Goal: Information Seeking & Learning: Understand process/instructions

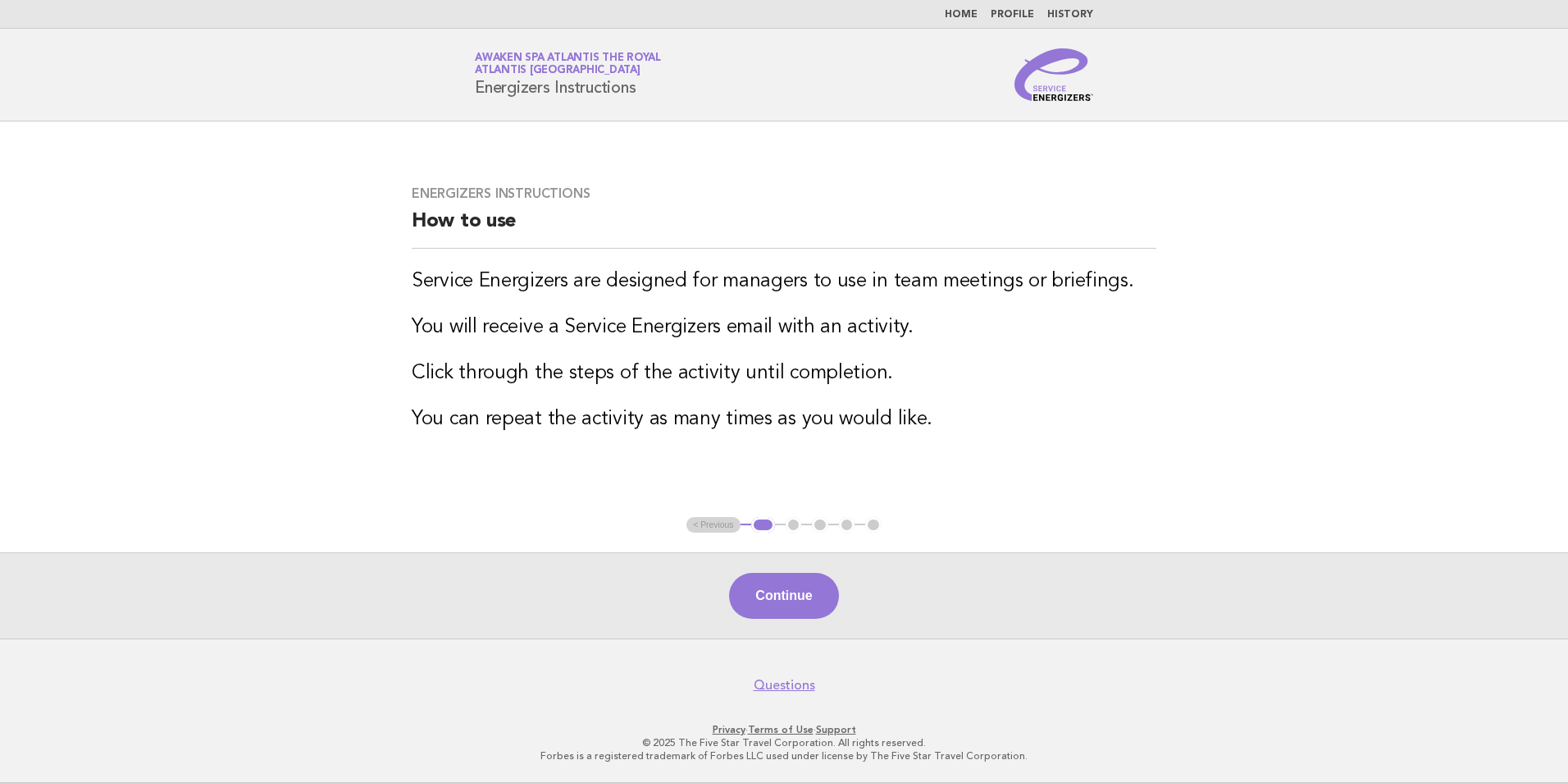
click at [1142, 410] on h3 "You can repeat the activity as many times as you would like." at bounding box center [784, 419] width 744 height 26
click at [821, 593] on button "Continue" at bounding box center [784, 596] width 109 height 46
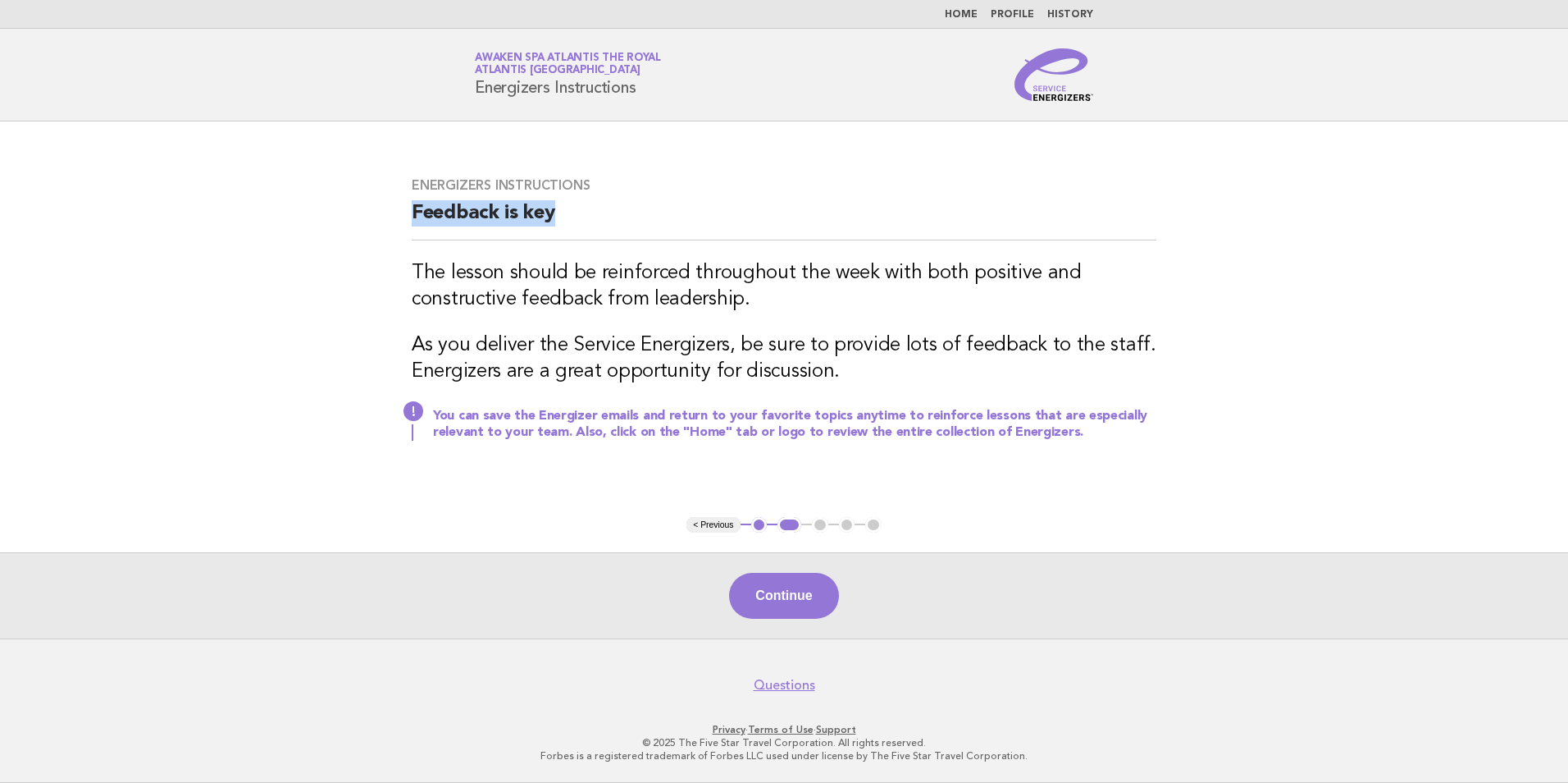
drag, startPoint x: 409, startPoint y: 212, endPoint x: 561, endPoint y: 227, distance: 152.7
click at [561, 227] on div "Energizers Instructions Feedback is key The lesson should be reinforced through…" at bounding box center [784, 318] width 784 height 322
click at [795, 595] on button "Continue" at bounding box center [784, 596] width 109 height 46
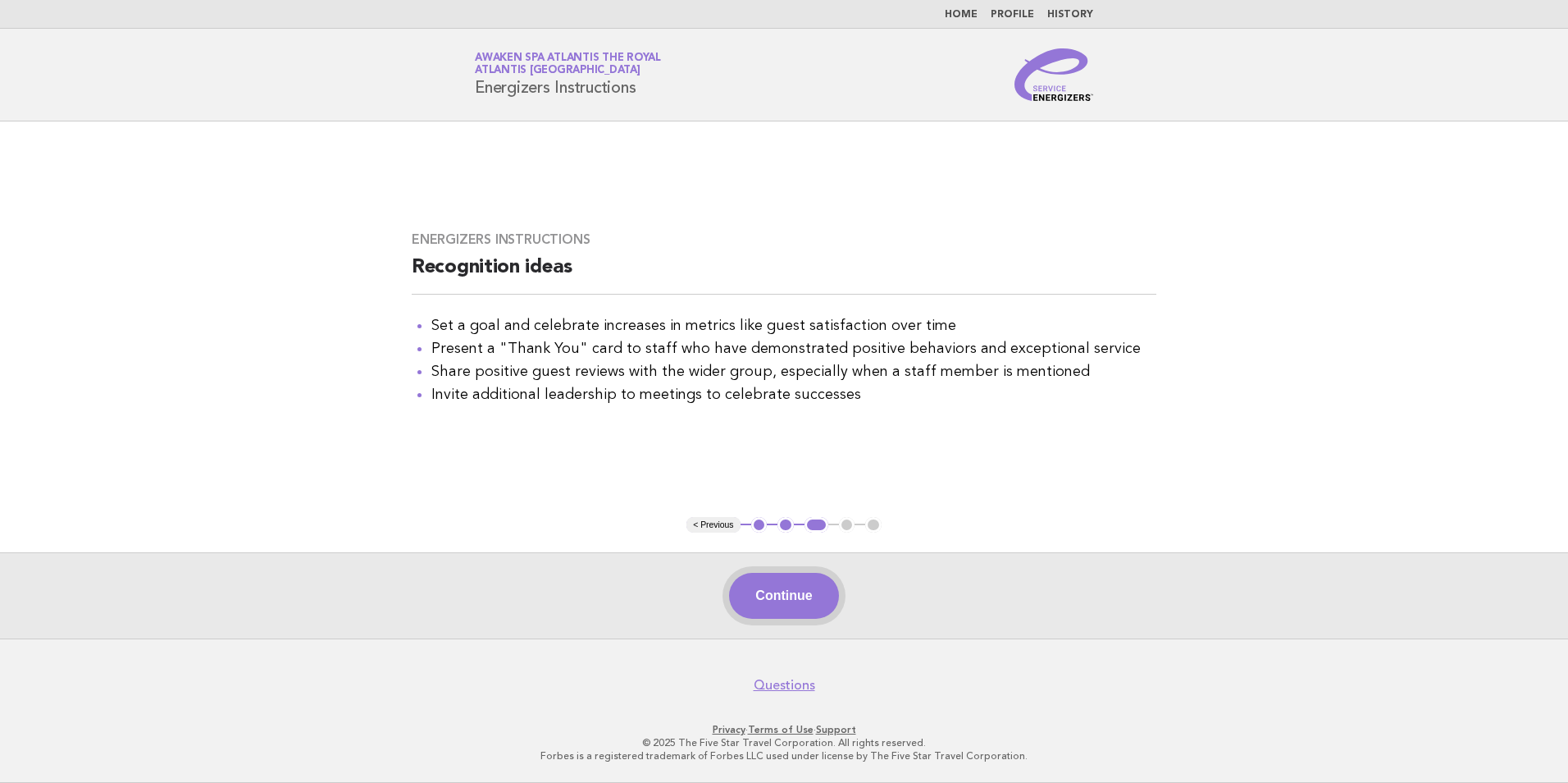
click at [795, 598] on button "Continue" at bounding box center [784, 596] width 109 height 46
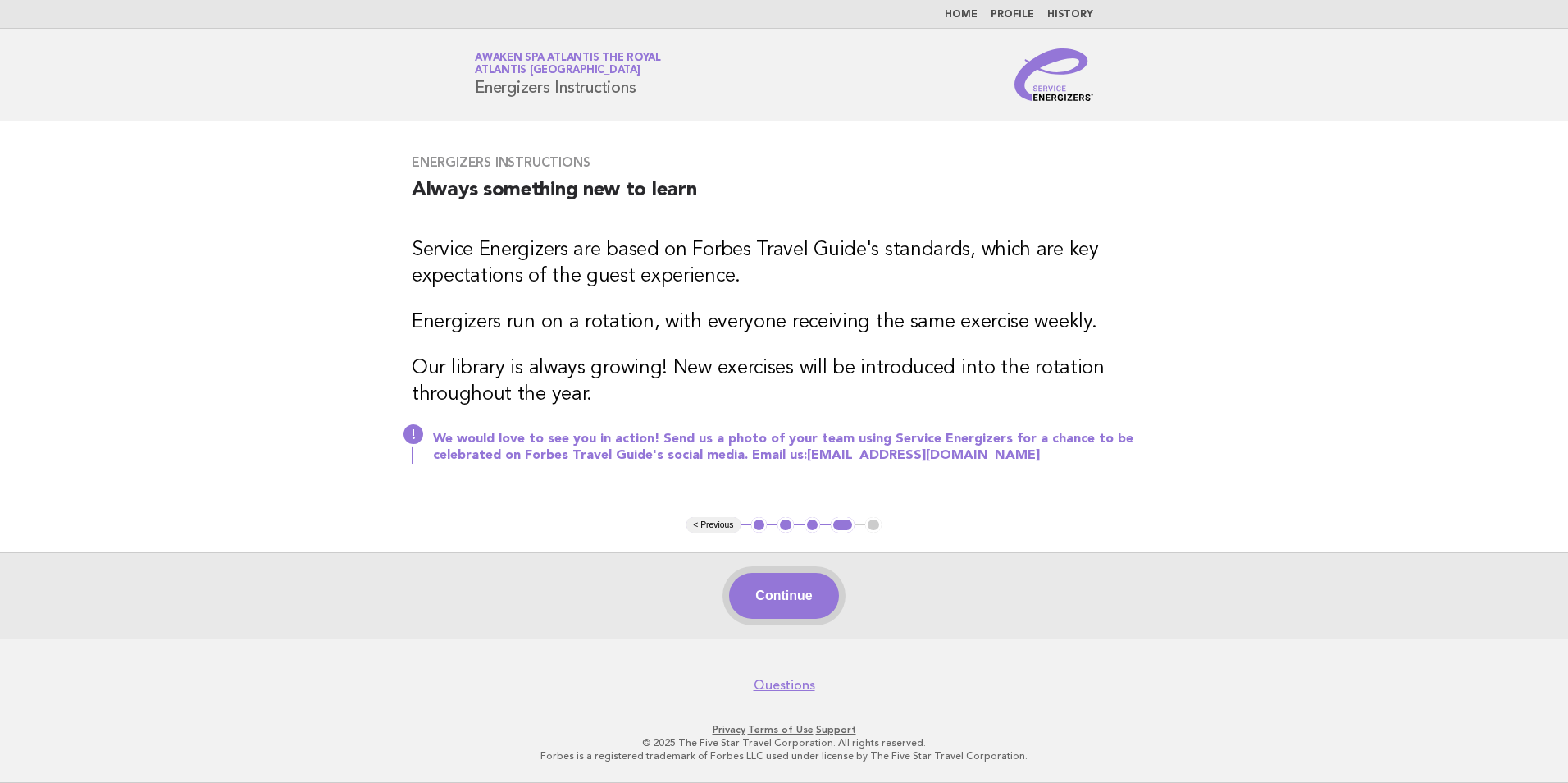
click at [789, 598] on button "Continue" at bounding box center [784, 596] width 109 height 46
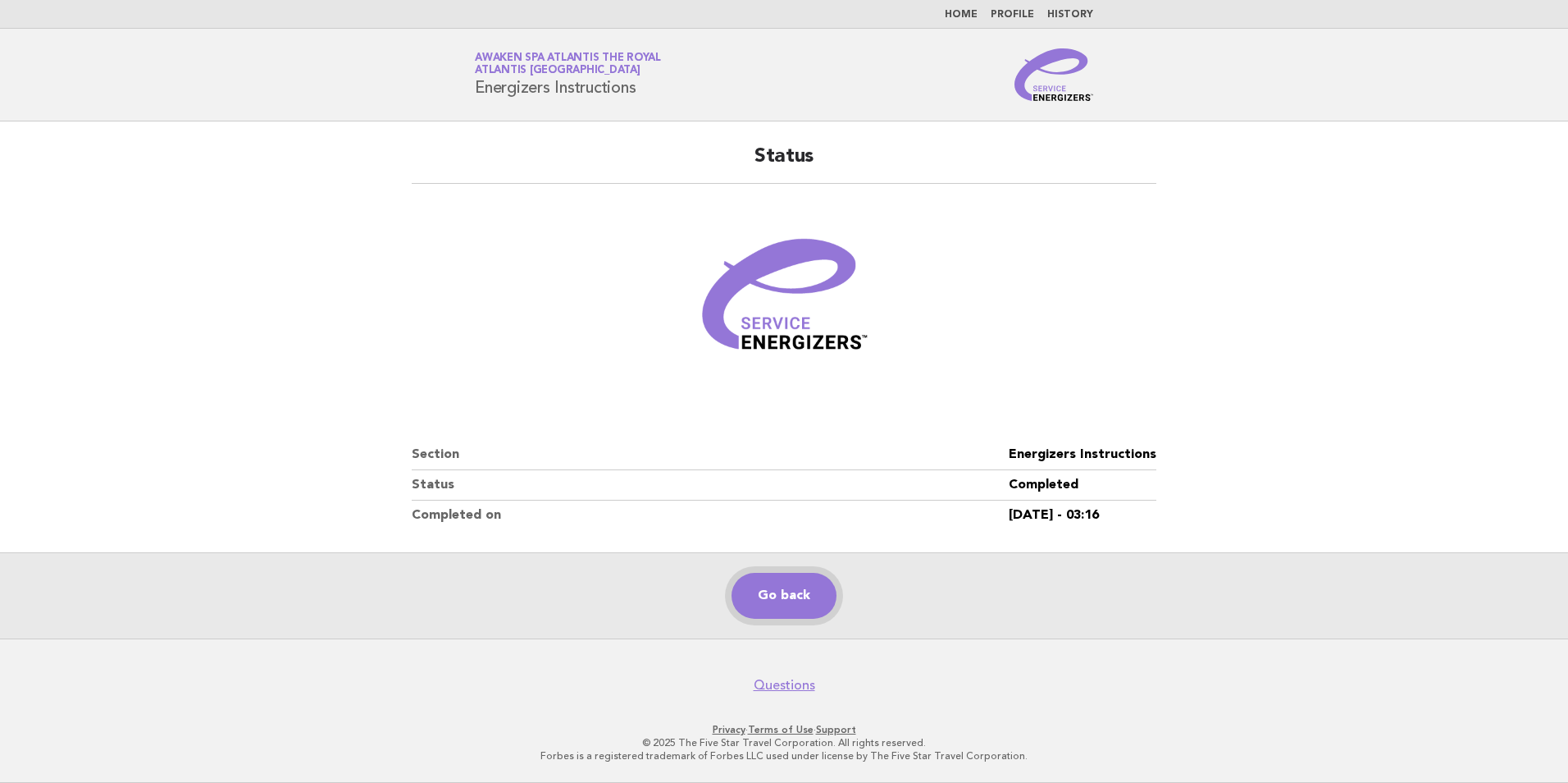
click at [788, 598] on link "Go back" at bounding box center [784, 596] width 105 height 46
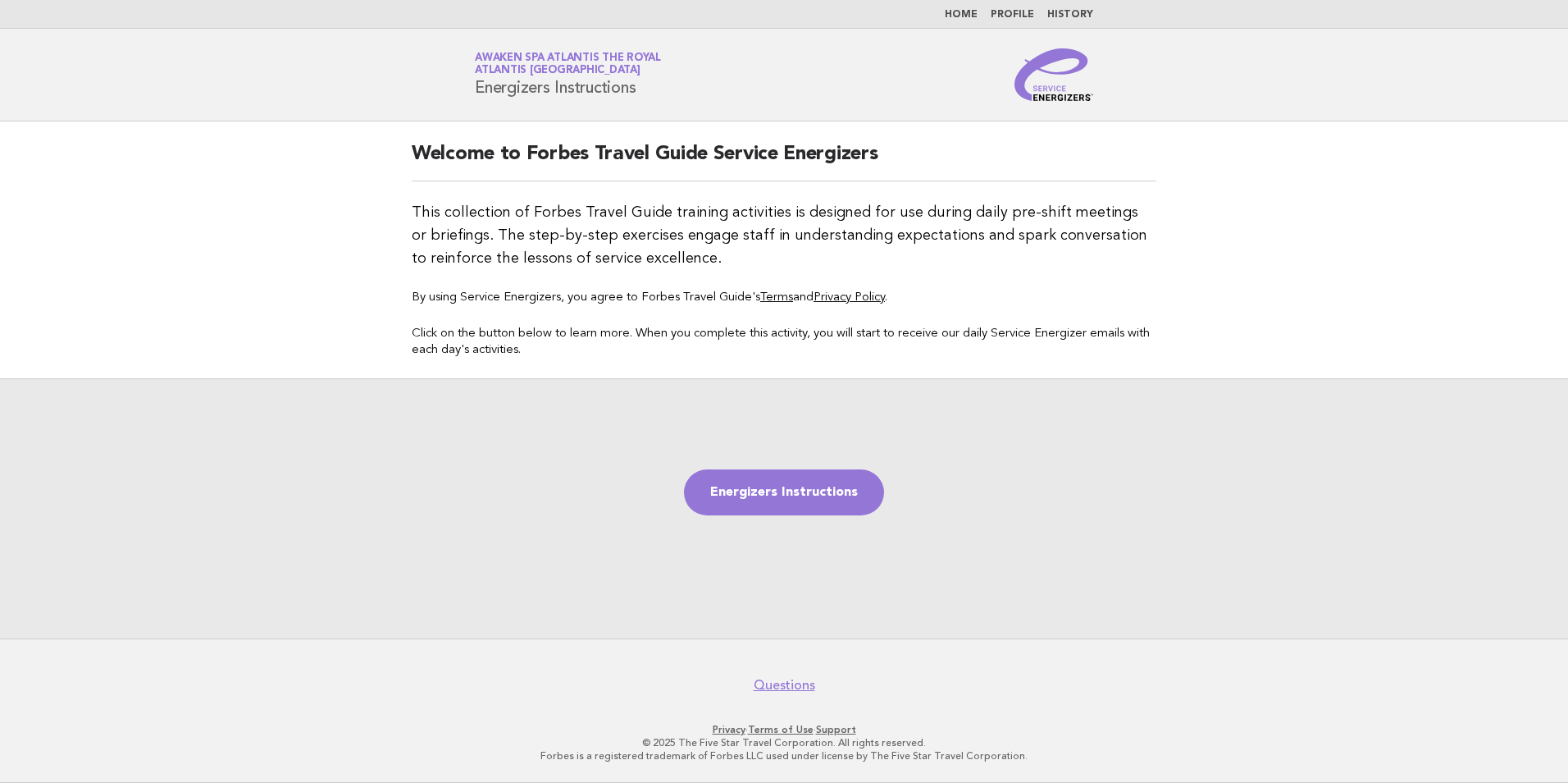
click at [965, 16] on link "Home" at bounding box center [961, 15] width 33 height 10
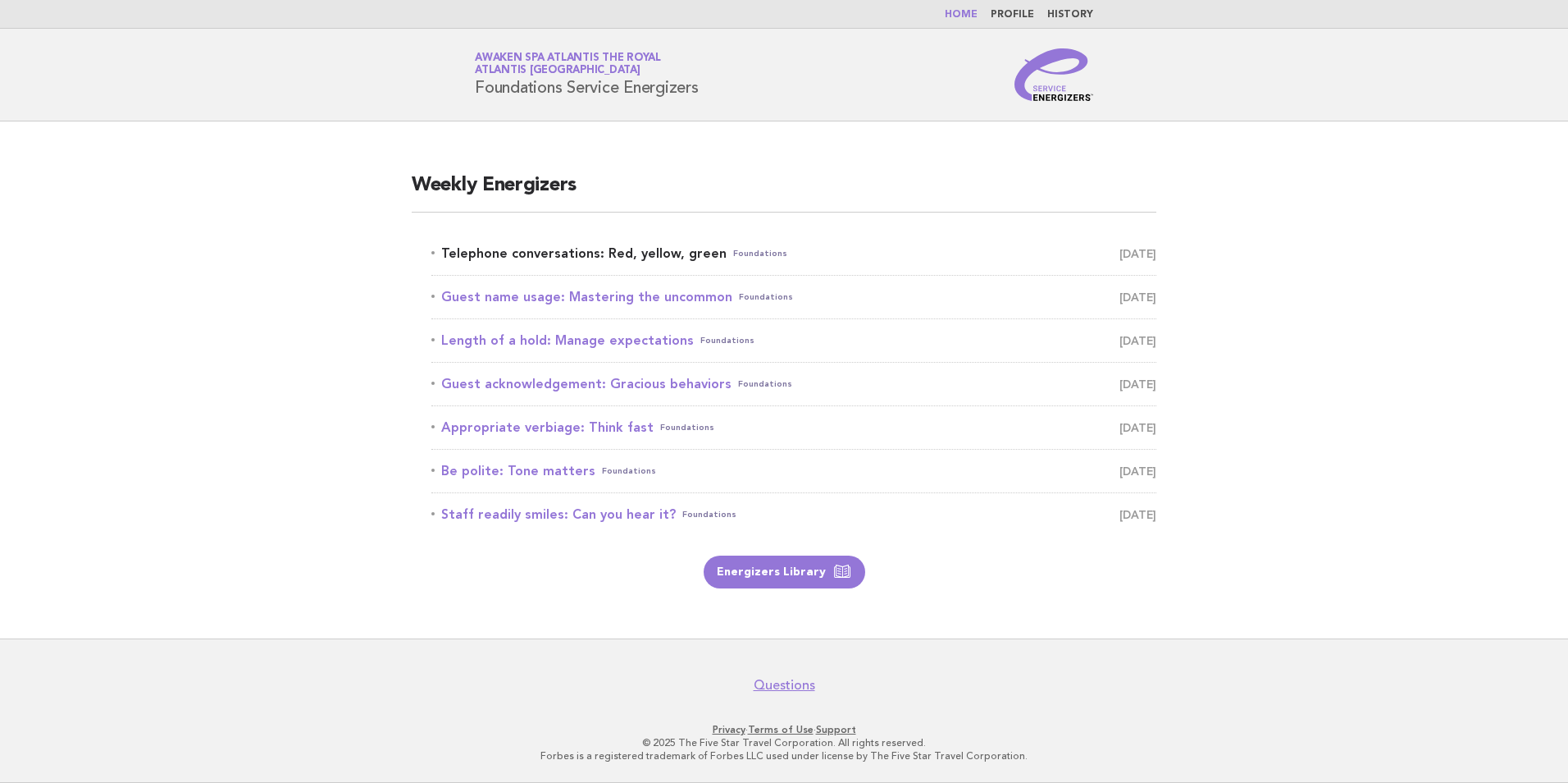
click at [555, 255] on link "Telephone conversations: Red, yellow, green Foundations September 15" at bounding box center [793, 254] width 725 height 23
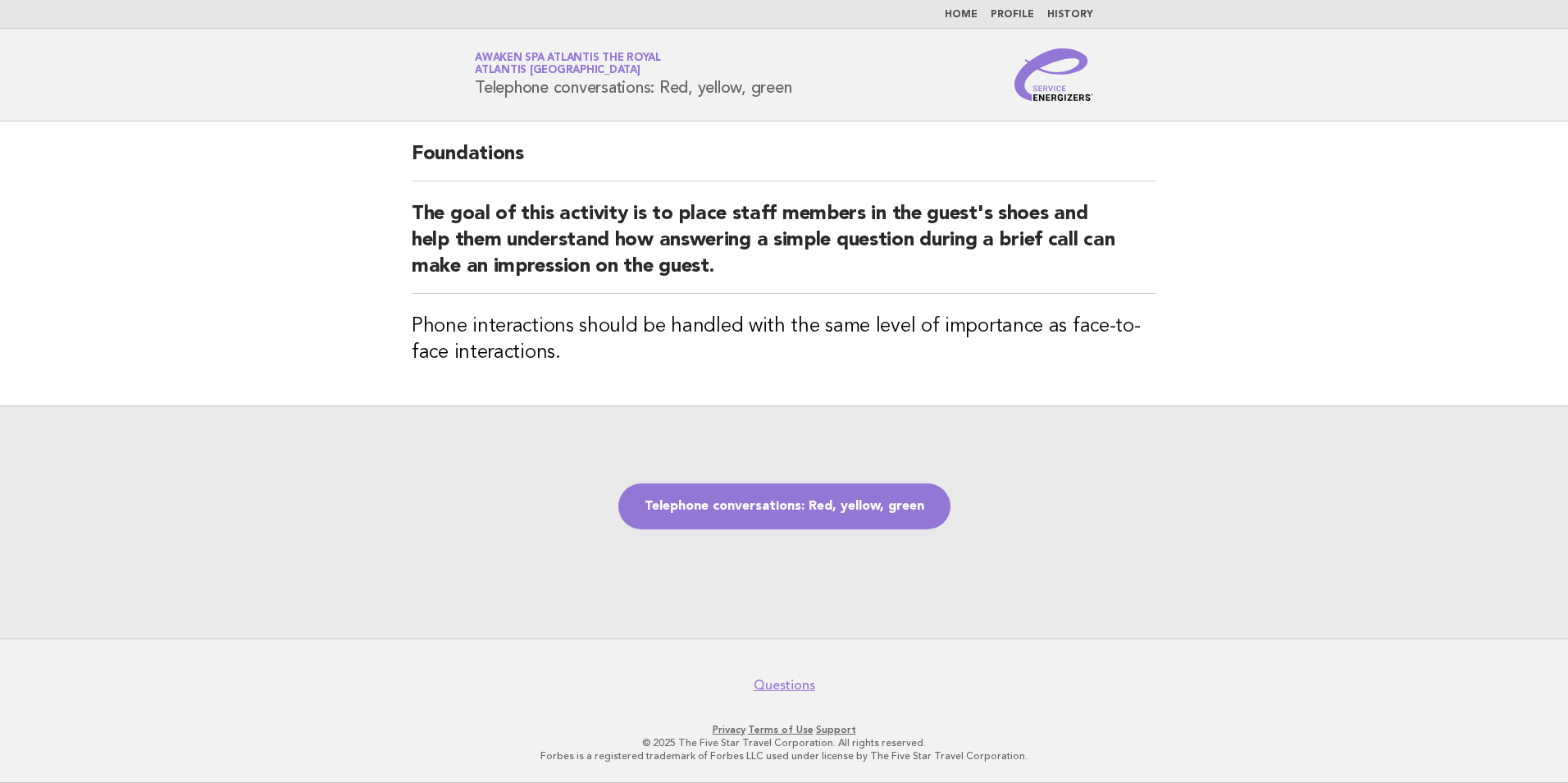
drag, startPoint x: 475, startPoint y: 87, endPoint x: 818, endPoint y: 103, distance: 343.4
click at [818, 103] on header "Service Energizers Awaken SPA Atlantis the Royal Atlantis Dubai Telephone conve…" at bounding box center [784, 74] width 1568 height 93
copy h1 "Telephone conversations: Red, yellow, green"
click at [805, 502] on link "Telephone conversations: Red, yellow, green" at bounding box center [784, 506] width 332 height 46
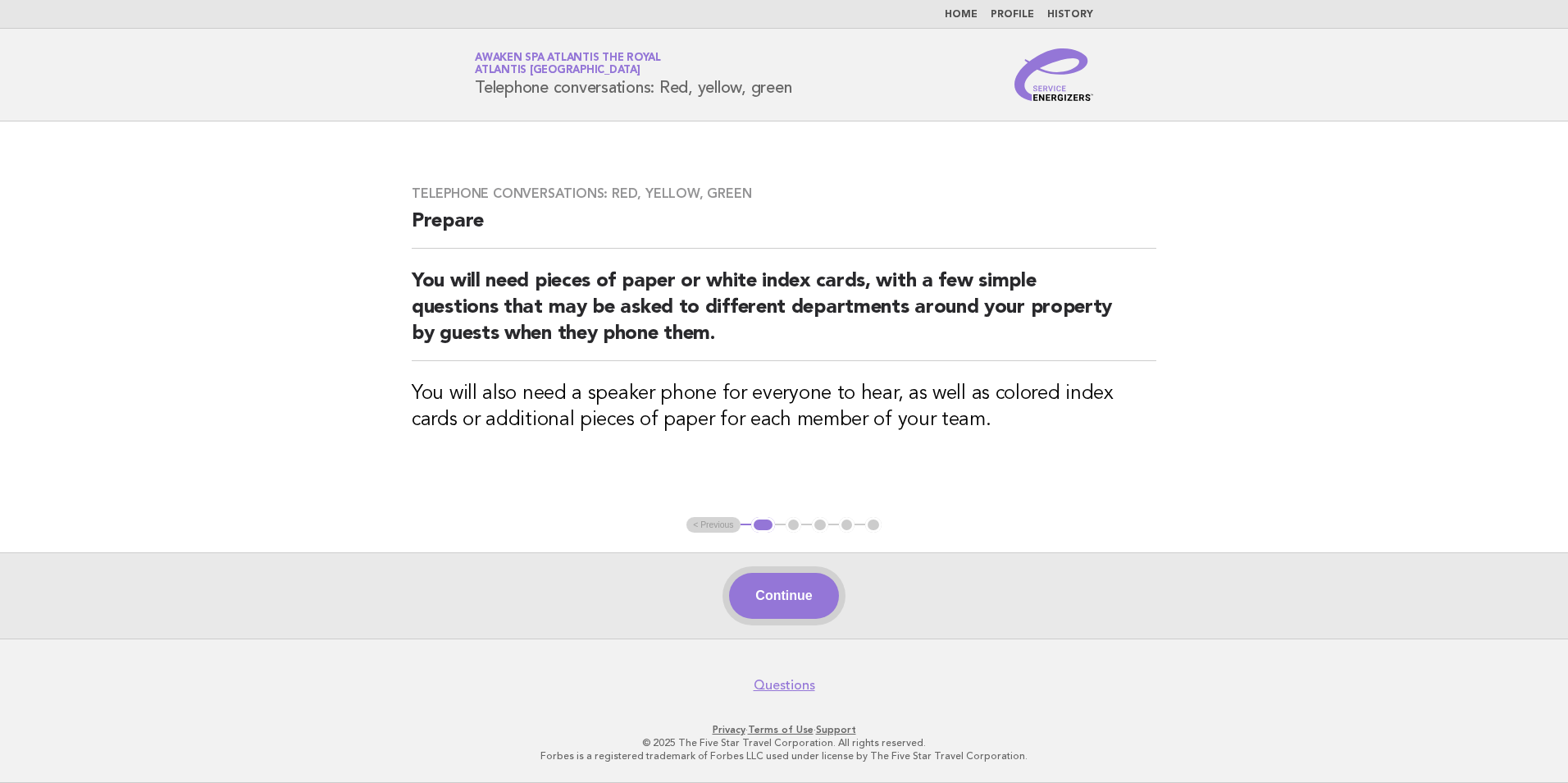
click at [786, 598] on button "Continue" at bounding box center [784, 596] width 109 height 46
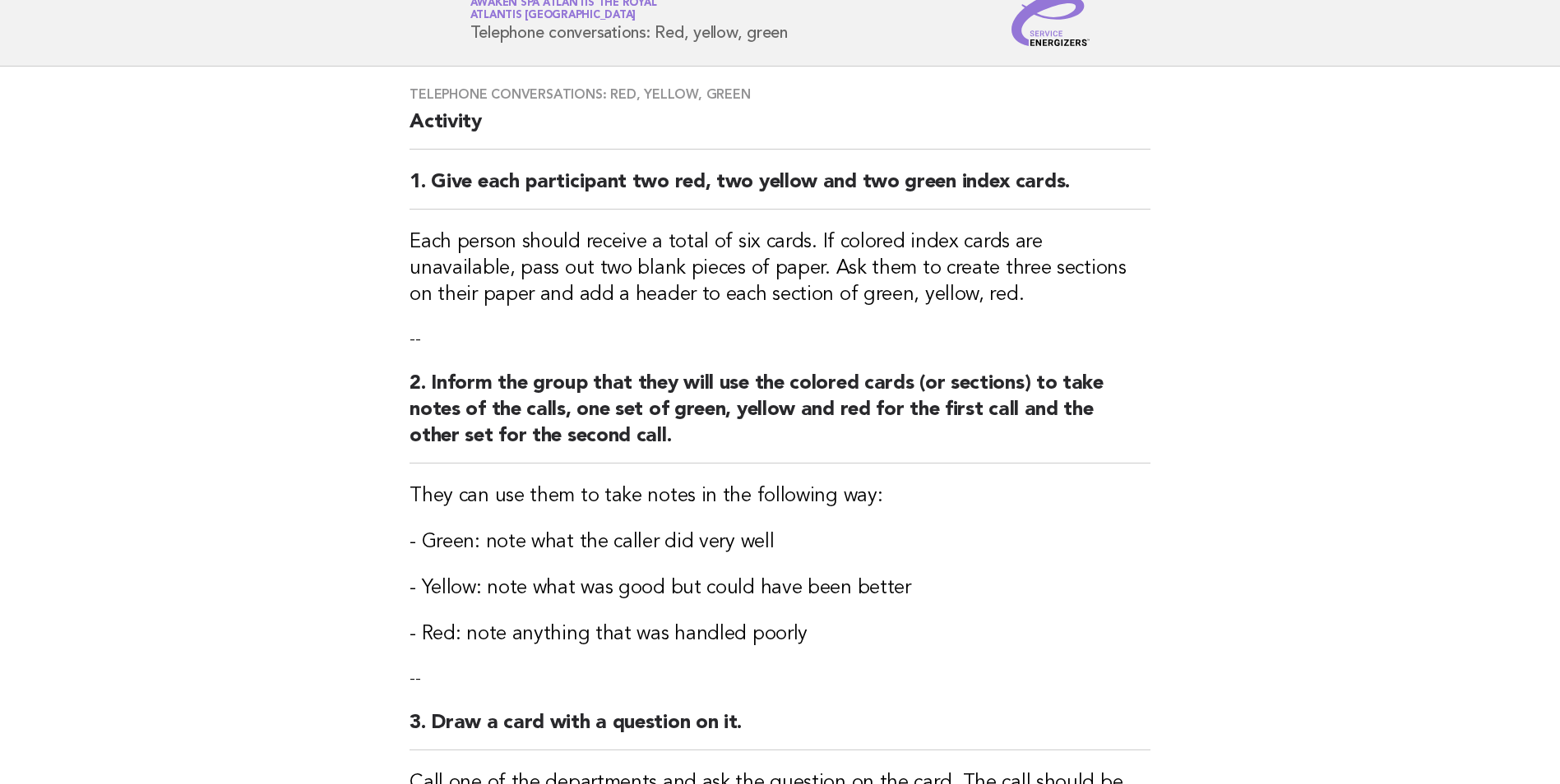
scroll to position [82, 0]
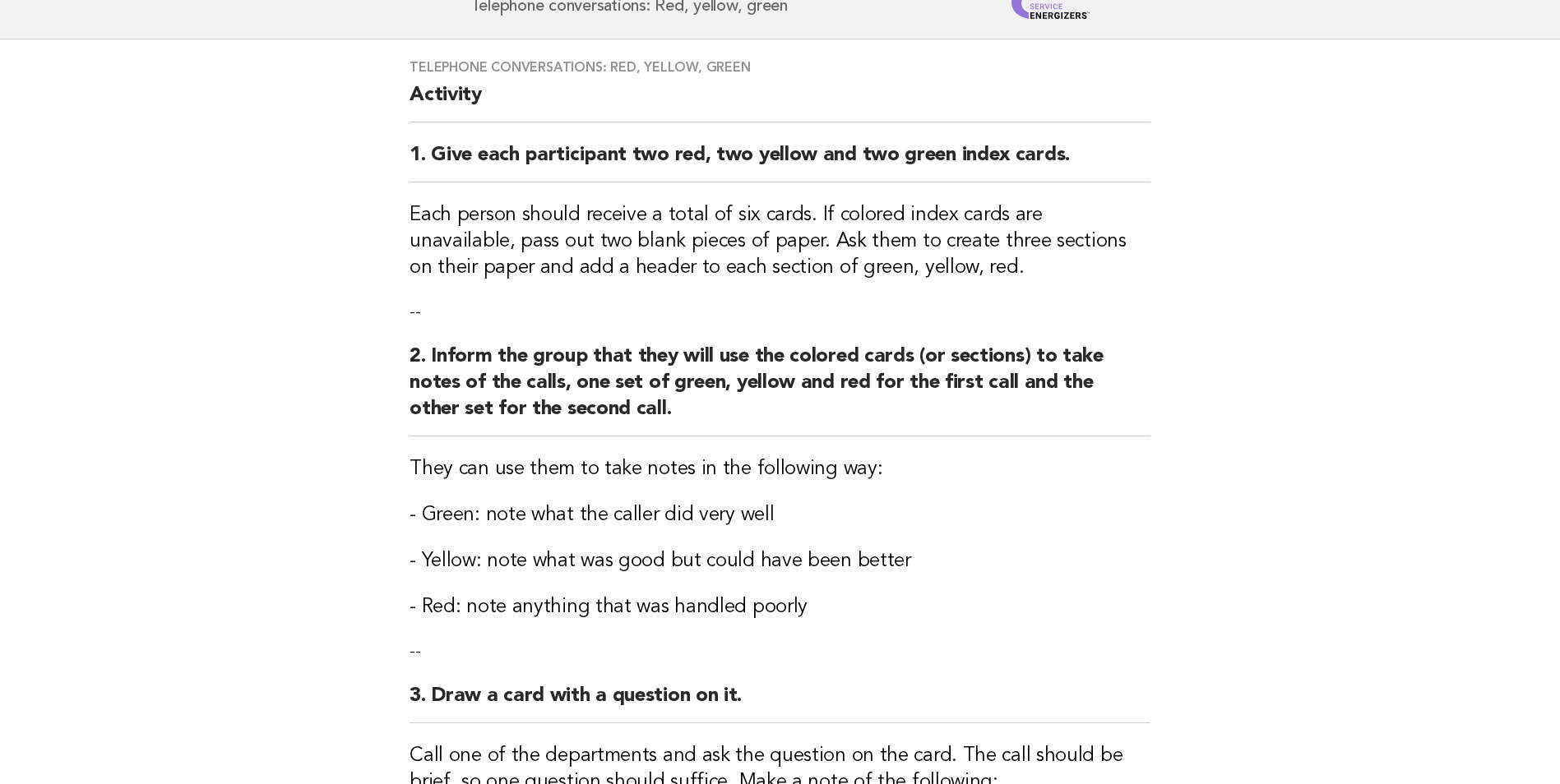
drag, startPoint x: 529, startPoint y: 599, endPoint x: 540, endPoint y: 599, distance: 11.0
click at [540, 599] on h3 "- Red: note anything that was handled poorly" at bounding box center [780, 607] width 740 height 26
drag, startPoint x: 540, startPoint y: 599, endPoint x: 719, endPoint y: 602, distance: 179.0
click at [719, 602] on h3 "- Red: note anything that was handled poorly" at bounding box center [780, 607] width 740 height 26
click at [879, 623] on div "Telephone conversations: Red, yellow, green Activity 1. Give each participant t…" at bounding box center [780, 630] width 780 height 1181
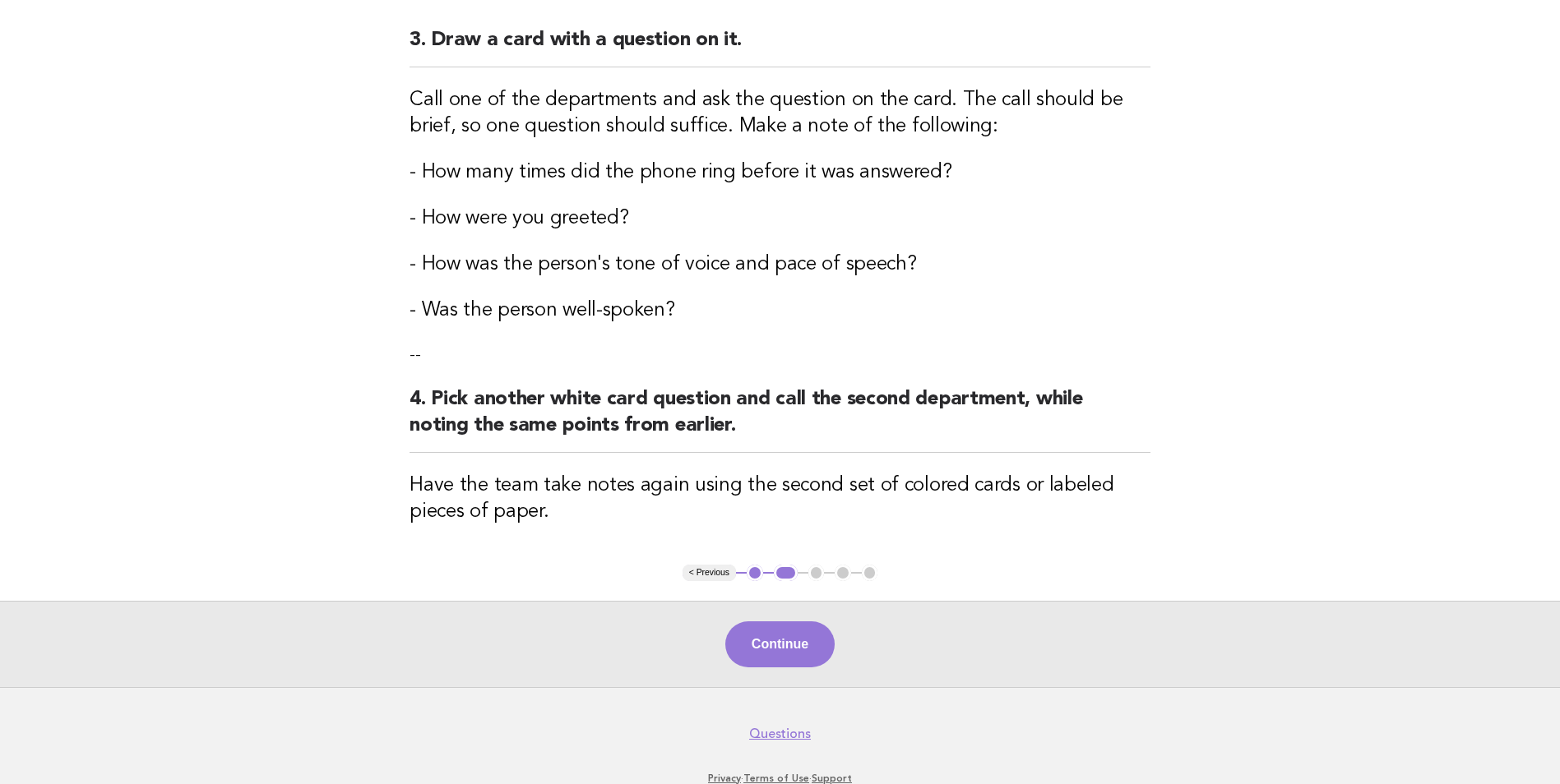
scroll to position [740, 0]
